Goal: Information Seeking & Learning: Learn about a topic

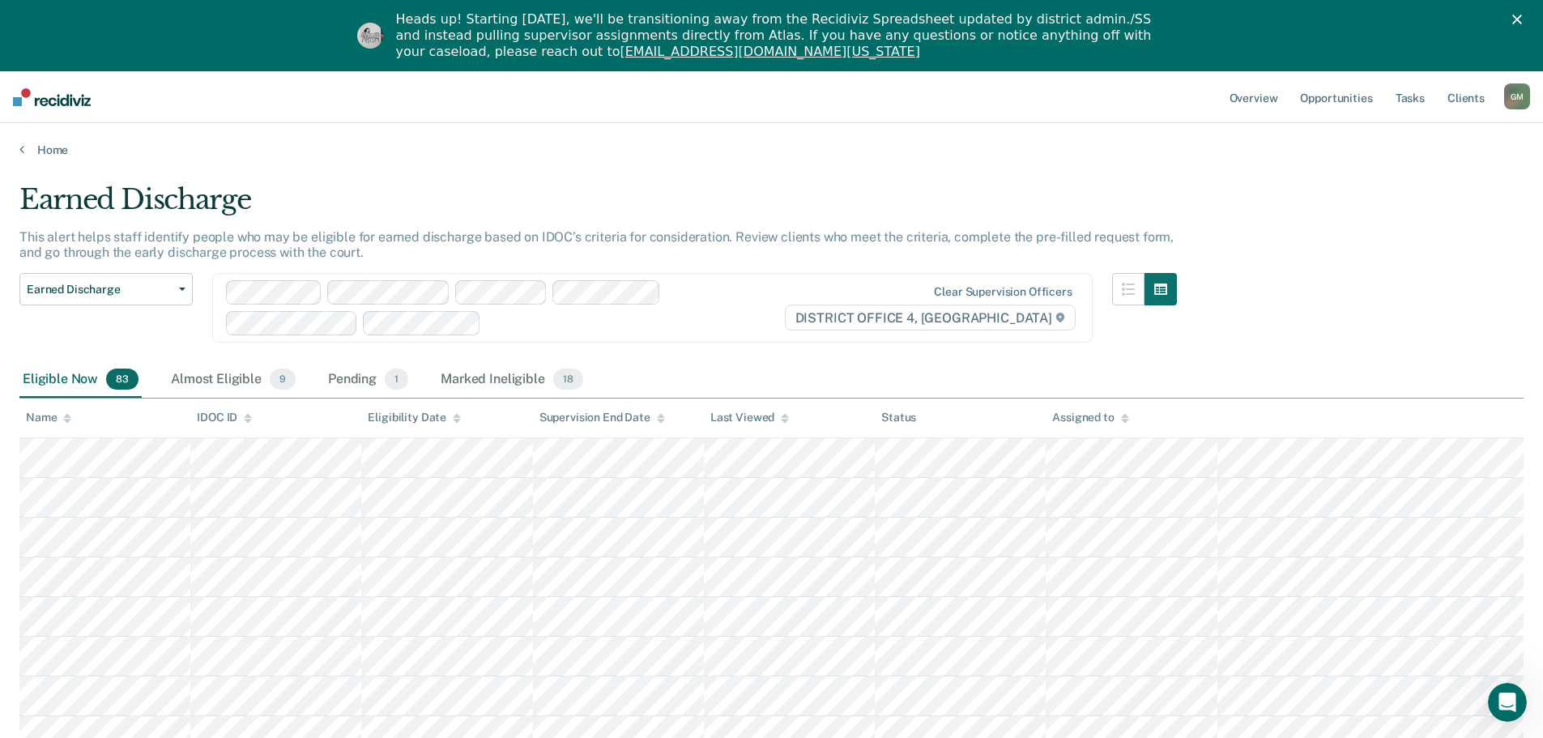
click at [1524, 100] on div "G M" at bounding box center [1517, 96] width 26 height 26
click at [1451, 179] on link "Go to Operations" at bounding box center [1452, 178] width 130 height 14
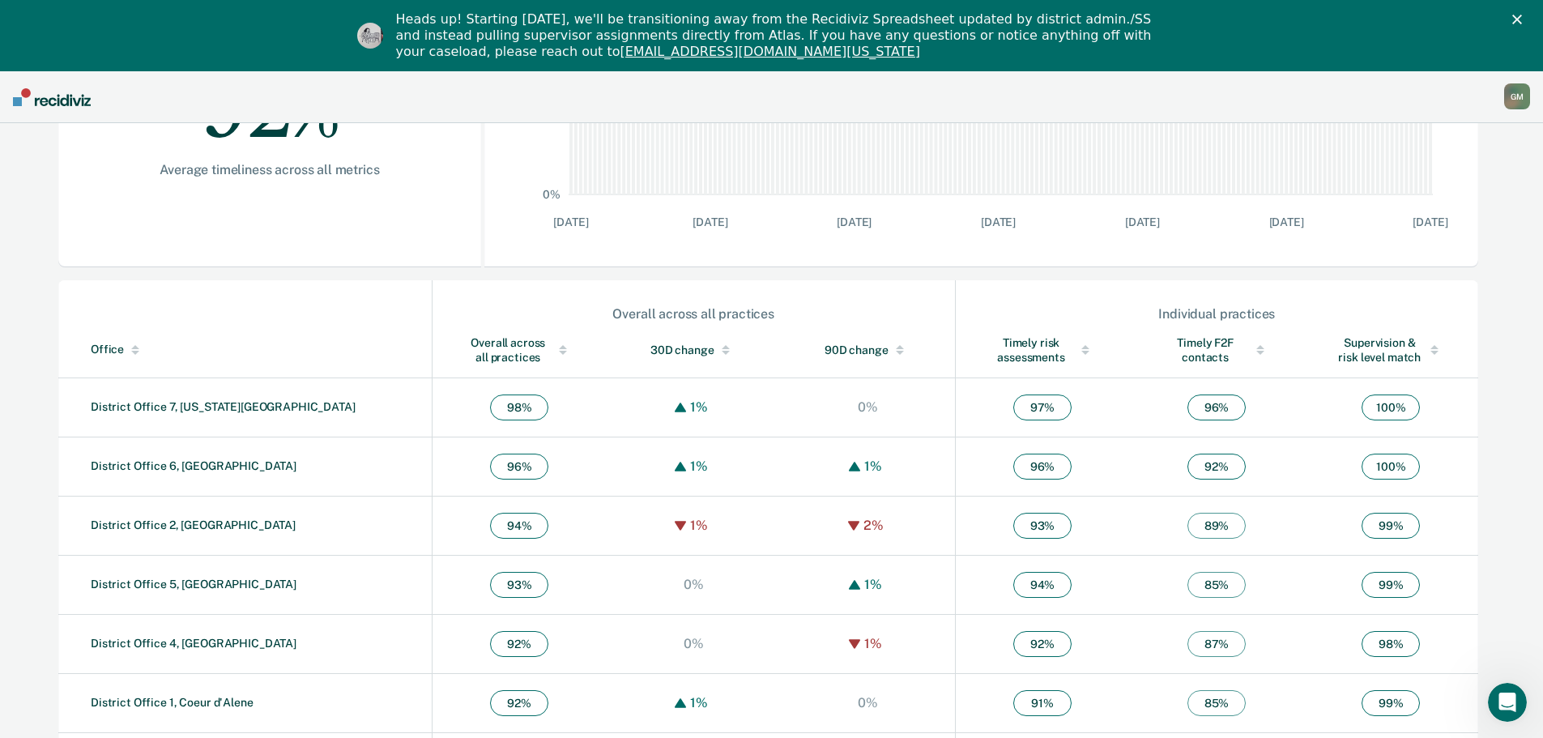
scroll to position [463, 0]
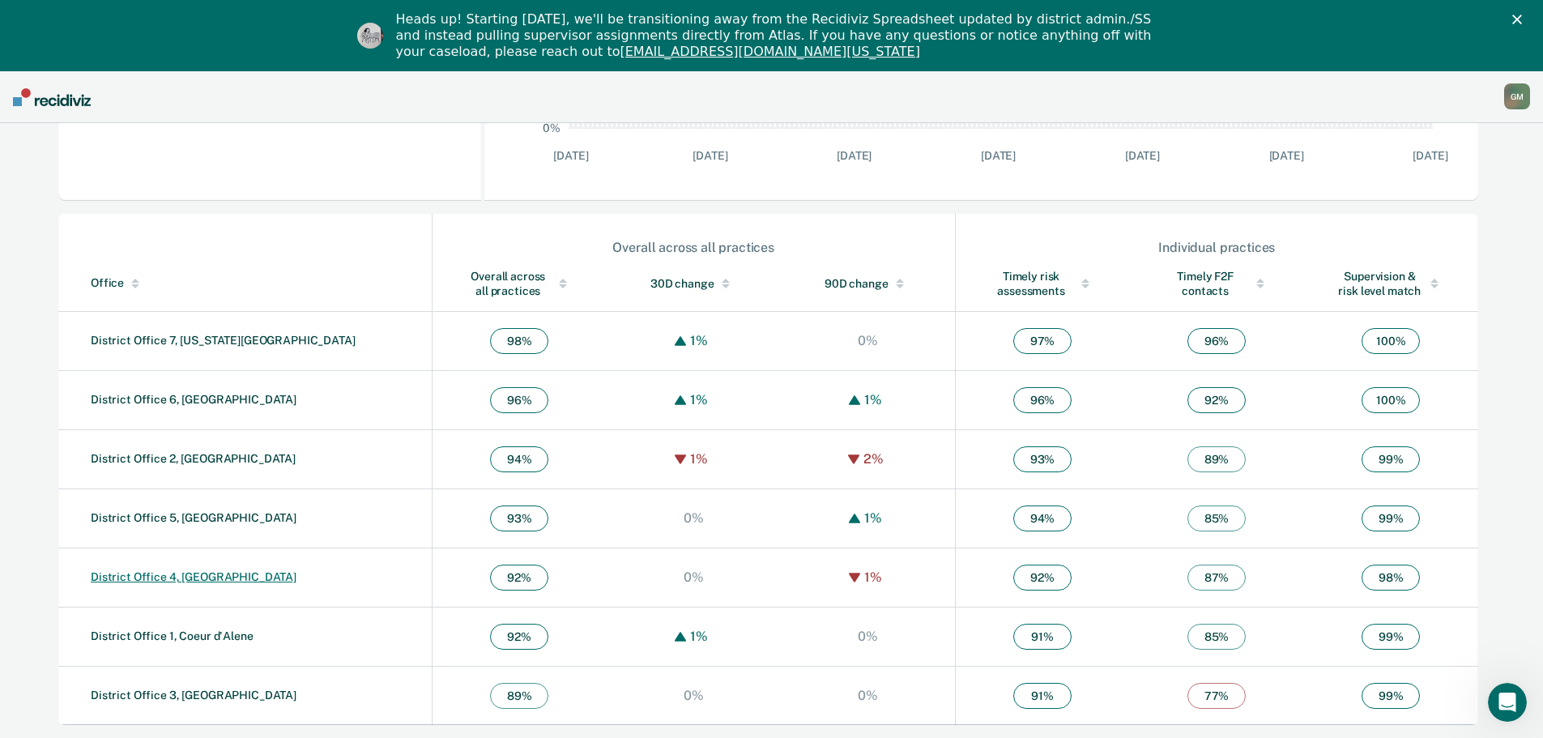
click at [194, 574] on link "District Office 4, [GEOGRAPHIC_DATA]" at bounding box center [194, 576] width 206 height 13
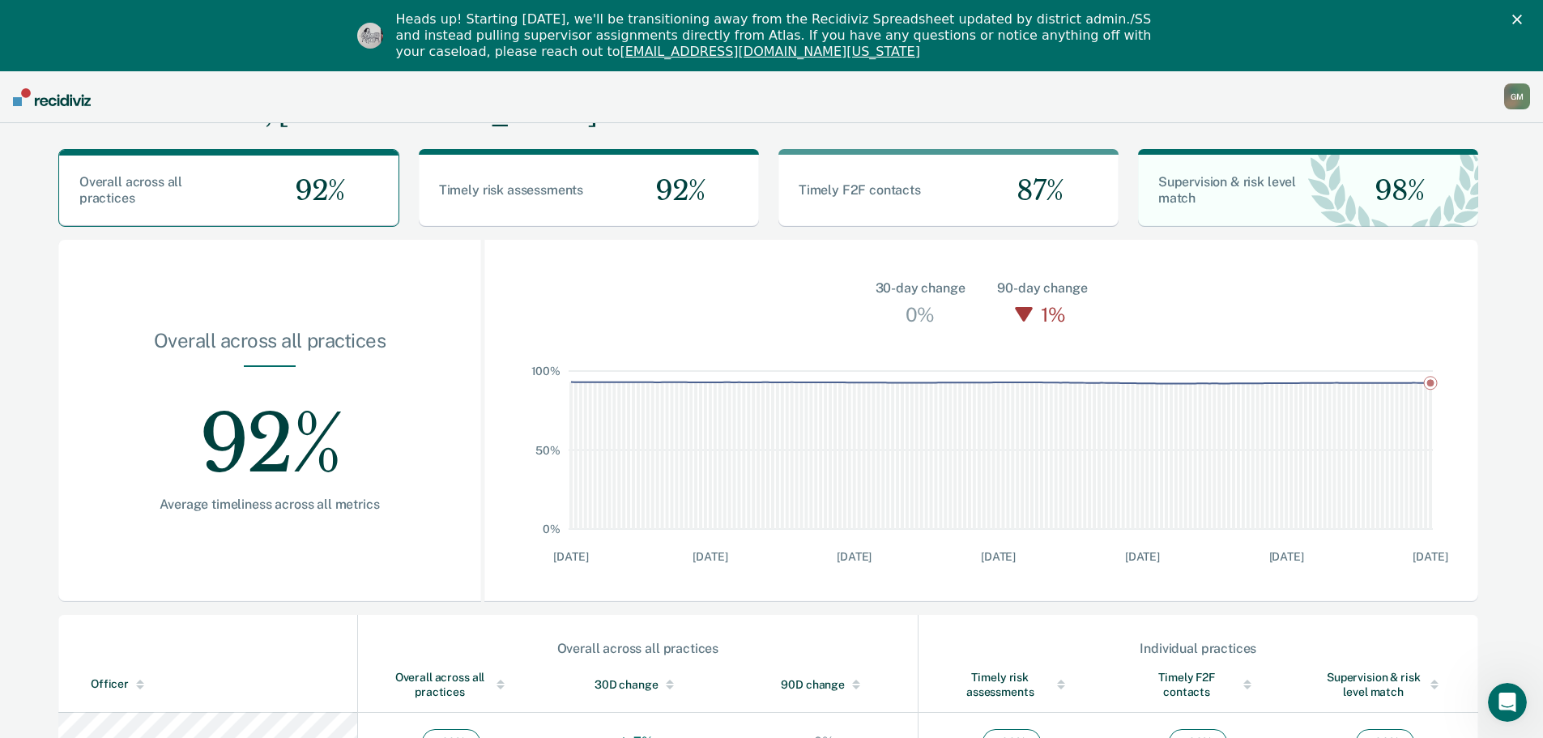
scroll to position [243, 0]
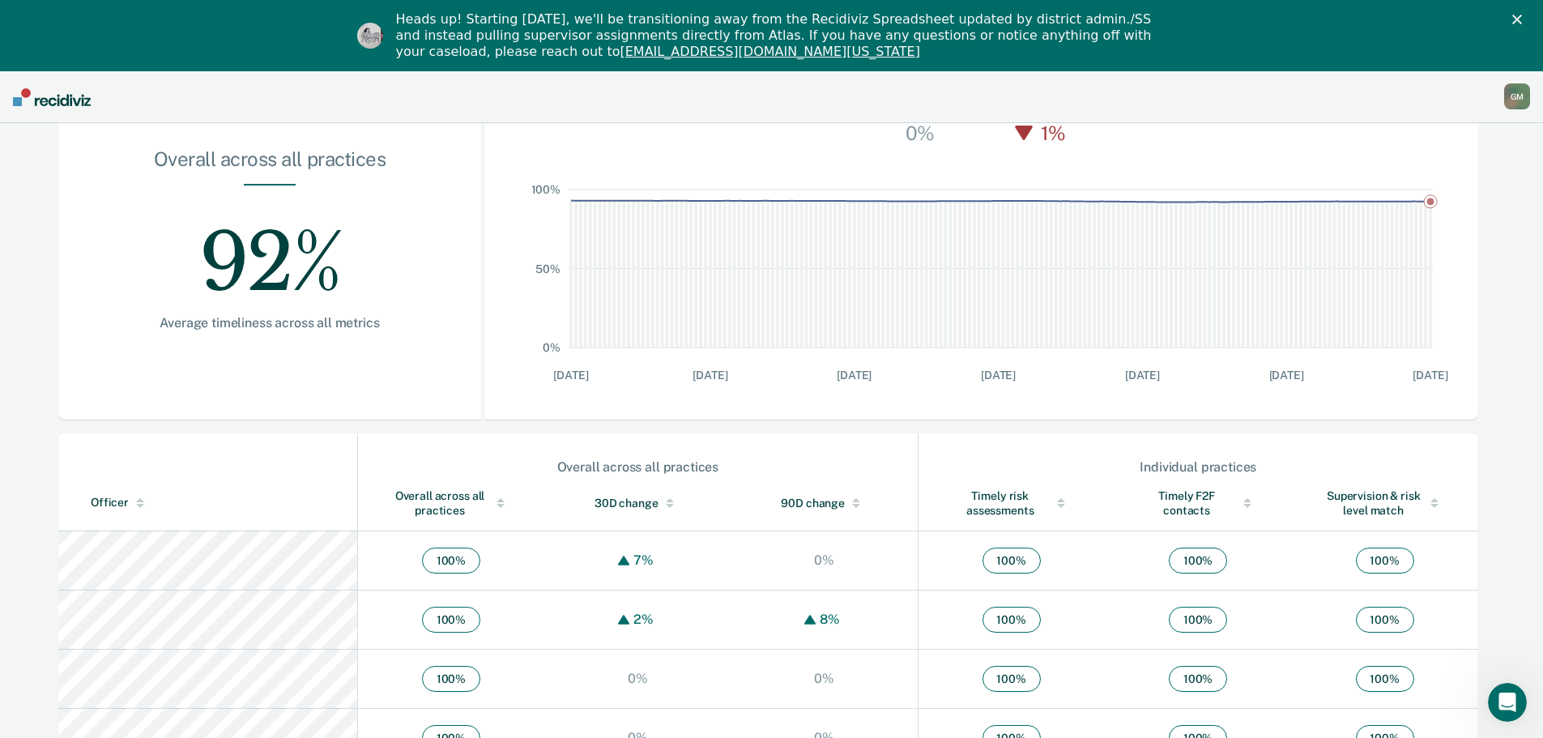
click at [136, 505] on div at bounding box center [140, 506] width 8 height 4
click at [138, 497] on div at bounding box center [140, 502] width 23 height 11
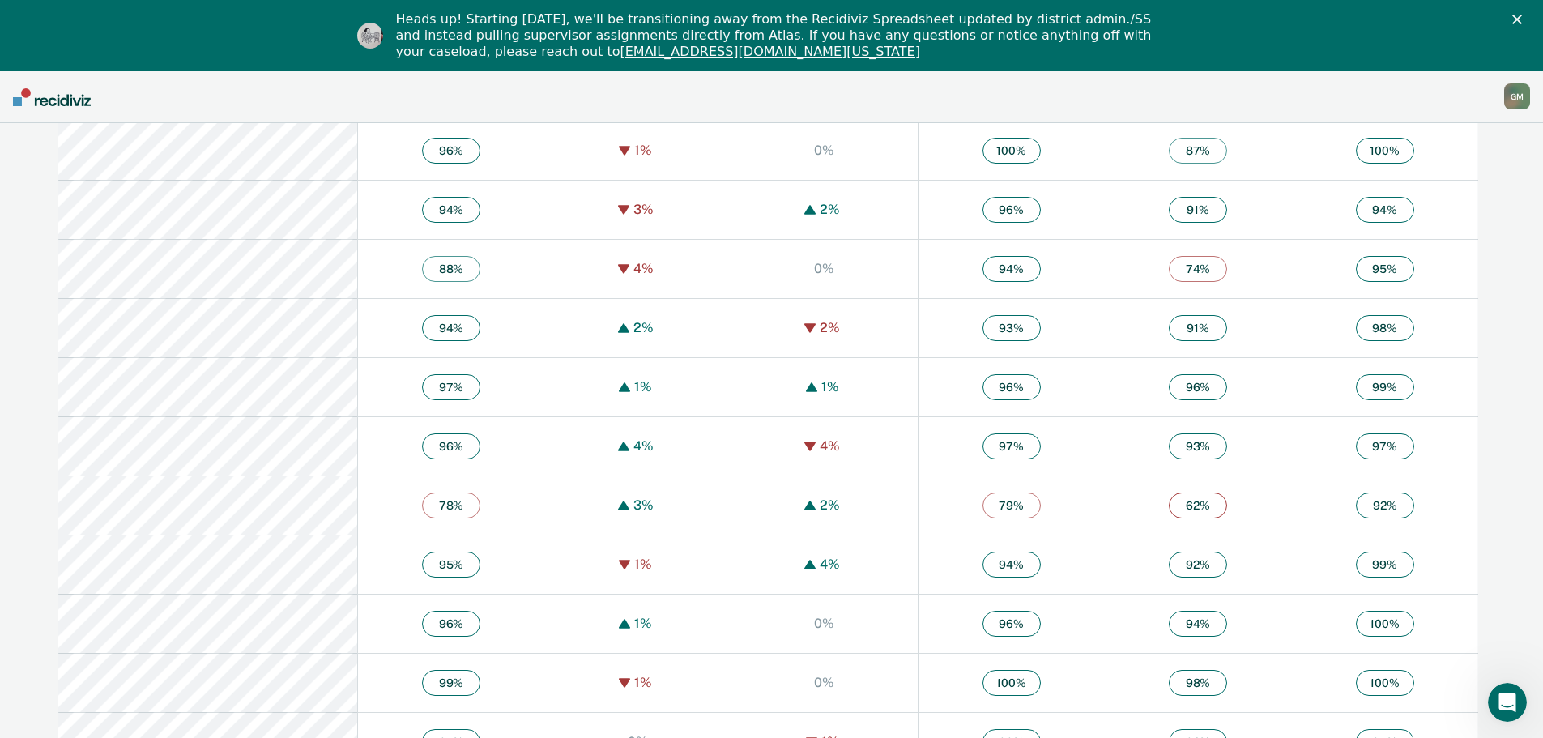
scroll to position [3444, 0]
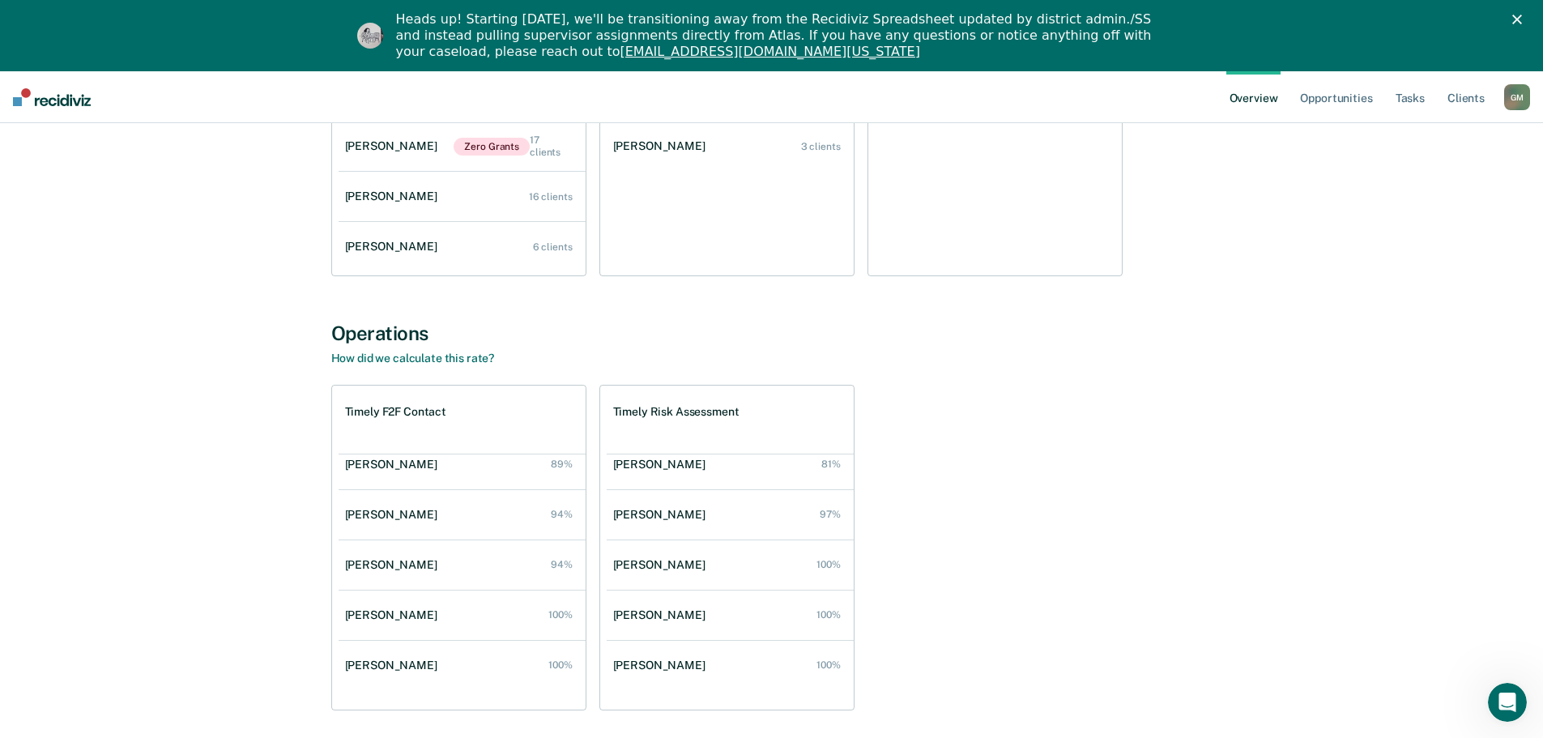
scroll to position [1307, 0]
